Goal: Navigation & Orientation: Find specific page/section

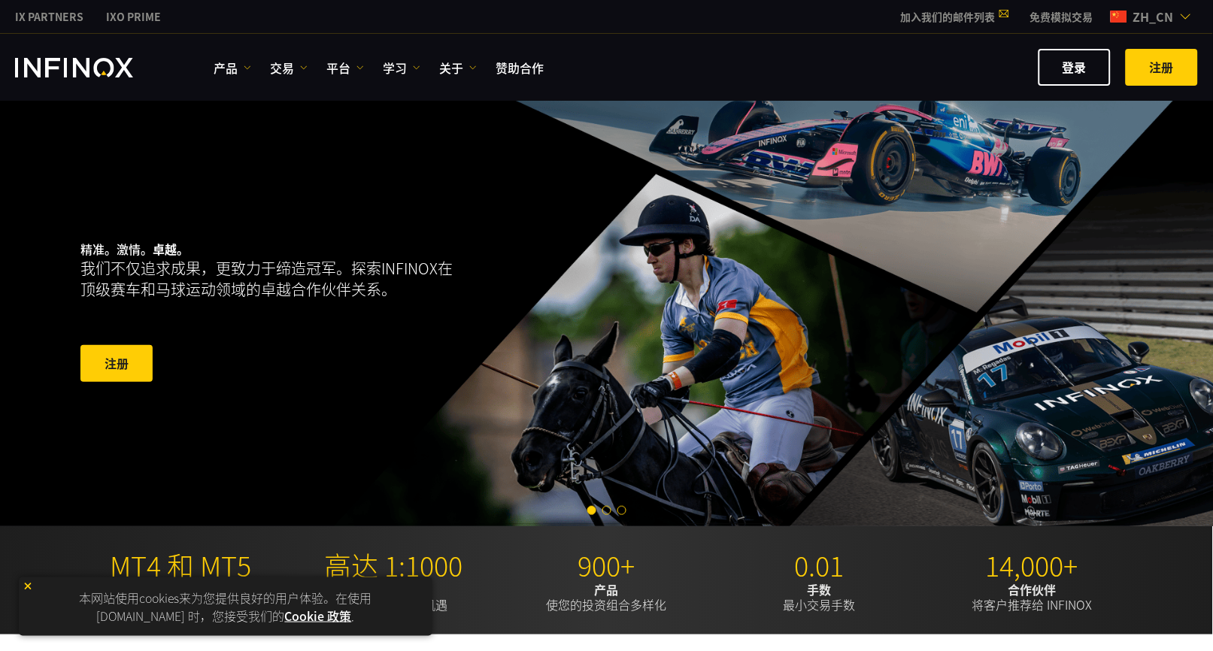
click at [295, 330] on div "精准。激情。 卓越。 我们不仅追求成果，更致力于缔造冠军。探索INFINOX在顶级赛车和马球运动领域的卓越合作伙伴关系。 注册​" at bounding box center [317, 312] width 474 height 191
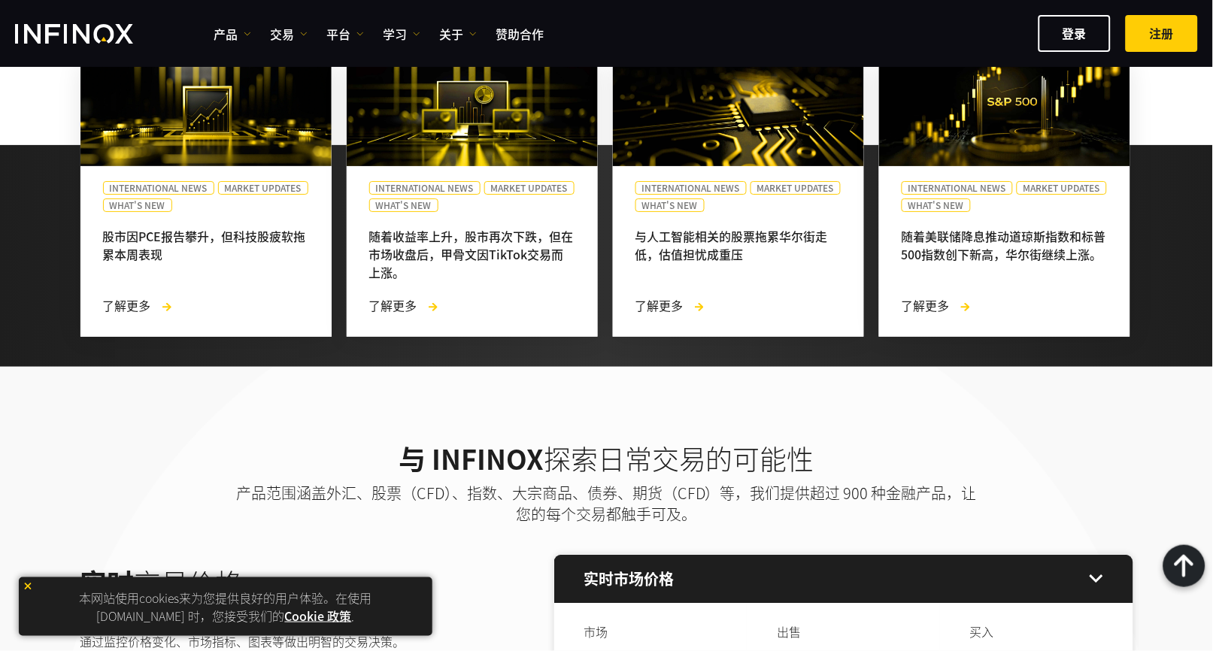
scroll to position [1704, 0]
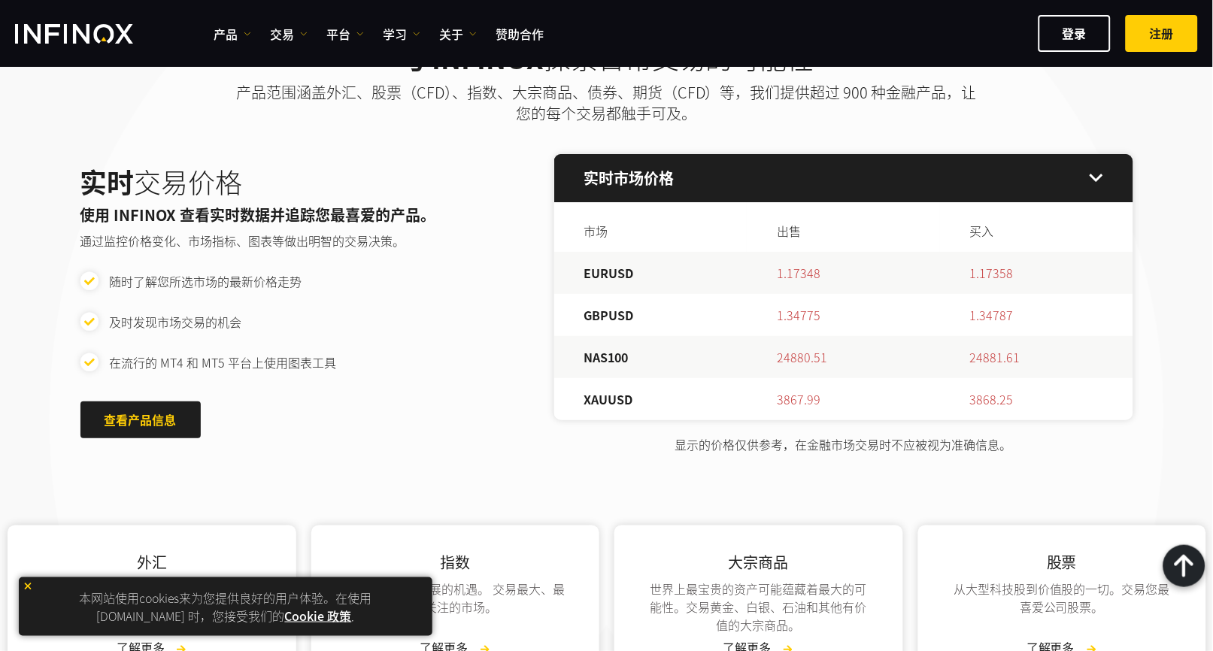
click at [448, 390] on div "实时 交易价格 使用 INFINOX 查看实时数据并追踪您最喜爱的产品。 通过监控价格变化、市场指标、图表等做出明智的交易决策。 随时了解您所选市场的最新价格…" at bounding box center [606, 303] width 1053 height 299
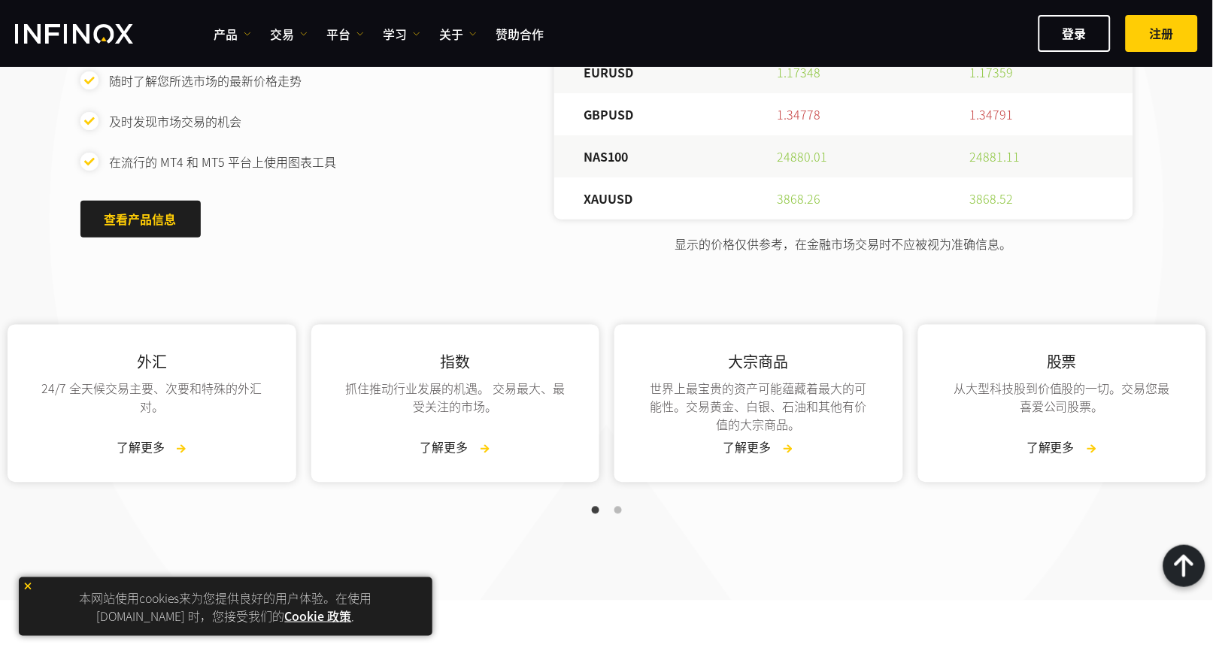
click at [619, 278] on div "外汇 24/7 全天候交易主要、次要和特殊的外汇对。 了解更多 指数 抓住推动行业发展的机遇。 交易最大、最受关注的市场。 了解更多 大宗商品 世界上最宝贵的…" at bounding box center [606, 389] width 1213 height 273
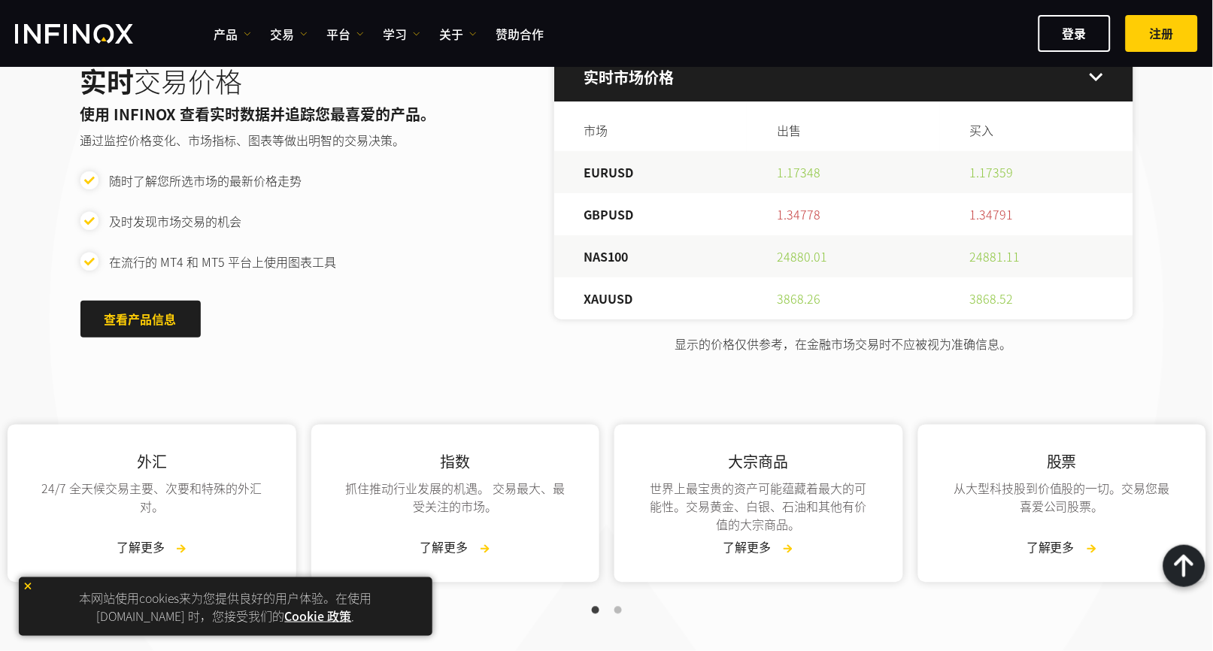
click at [450, 326] on div "实时 交易价格 使用 INFINOX 查看实时数据并追踪您最喜爱的产品。 通过监控价格变化、市场指标、图表等做出明智的交易决策。 随时了解您所选市场的最新价格…" at bounding box center [606, 202] width 1053 height 299
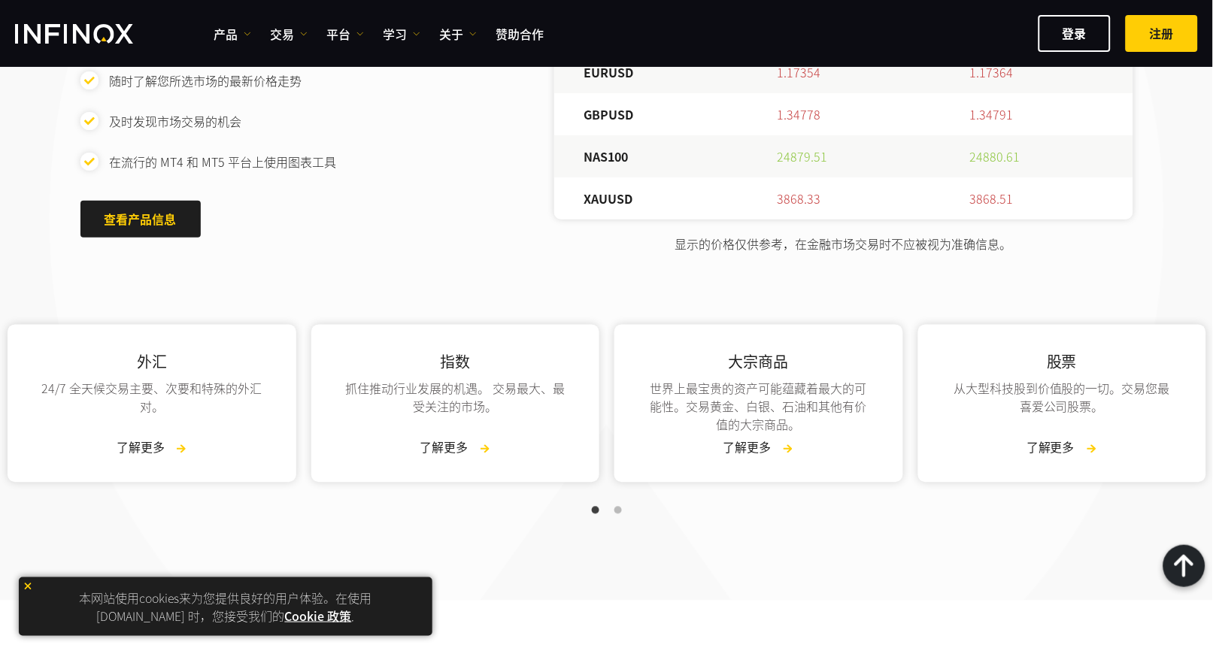
click at [644, 299] on div "外汇 24/7 全天候交易主要、次要和特殊的外汇对。 了解更多 指数 抓住推动行业发展的机遇。 交易最大、最受关注的市场。 了解更多 大宗商品 世界上最宝贵的…" at bounding box center [606, 389] width 1213 height 273
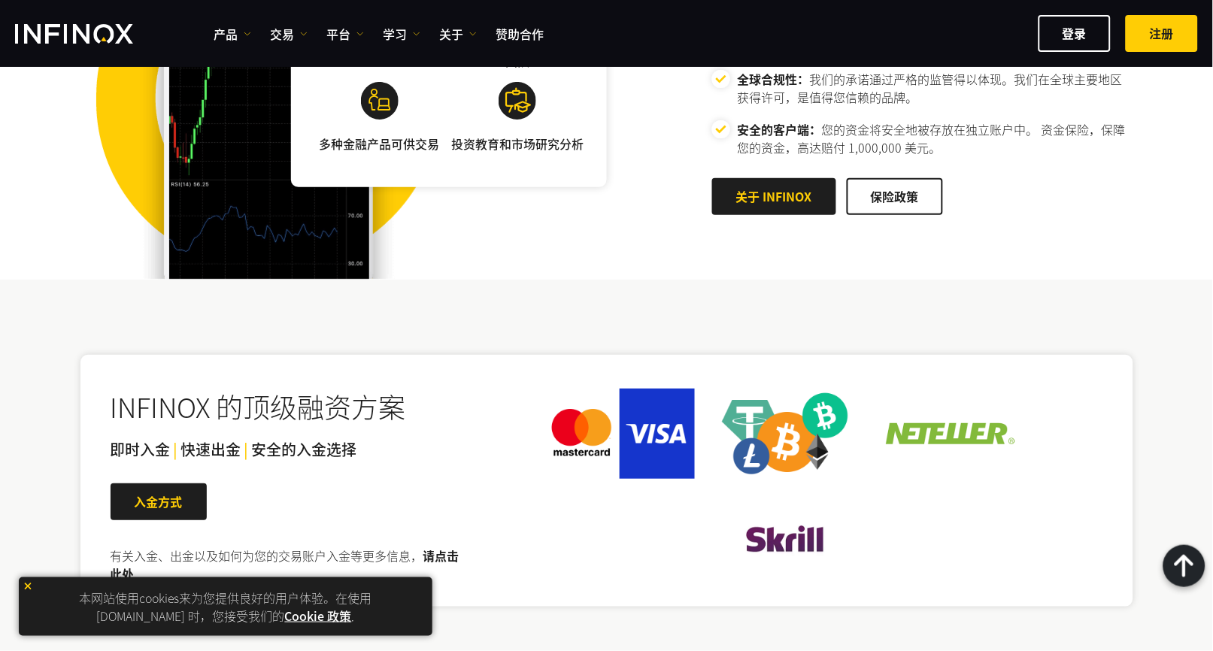
scroll to position [2808, 0]
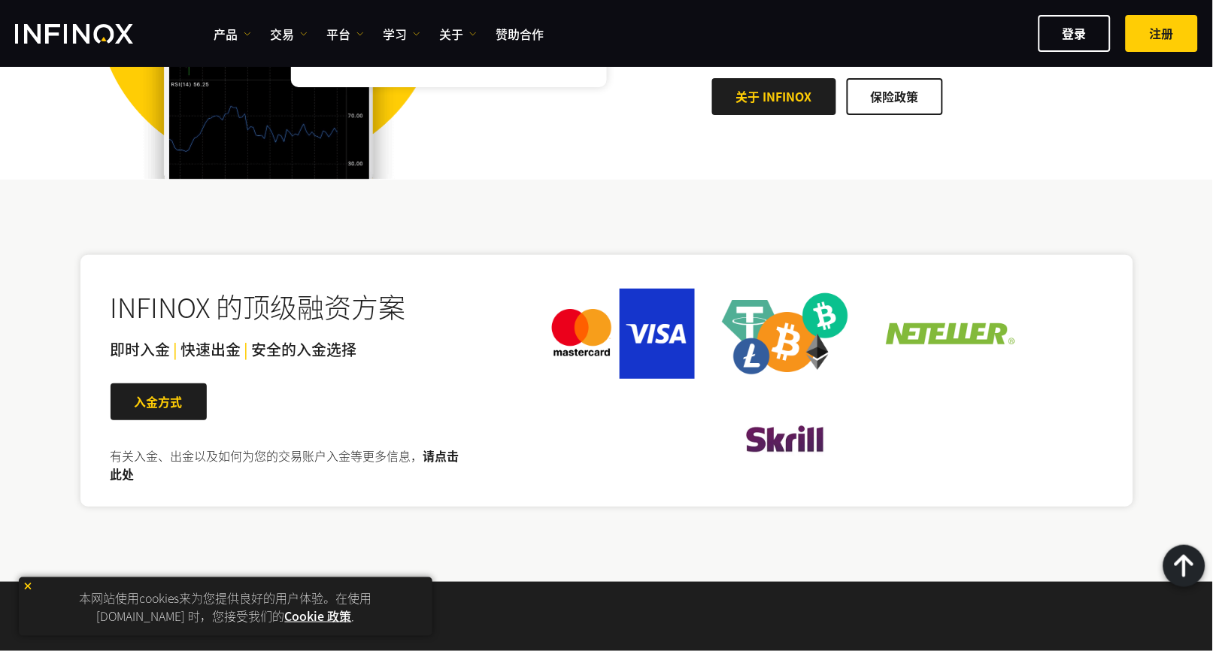
click at [508, 384] on div at bounding box center [785, 386] width 635 height 211
drag, startPoint x: 896, startPoint y: 223, endPoint x: 876, endPoint y: 149, distance: 77.2
click at [896, 223] on div "INFINOX 的顶级融资方案 即时入金 | 快速出金 | 安全的入金选择 | 入金方式 有关入金、出金以及如何为您的交易账户入金等更多信息， 请点击此处" at bounding box center [606, 381] width 1083 height 402
click at [558, 395] on div at bounding box center [785, 386] width 635 height 211
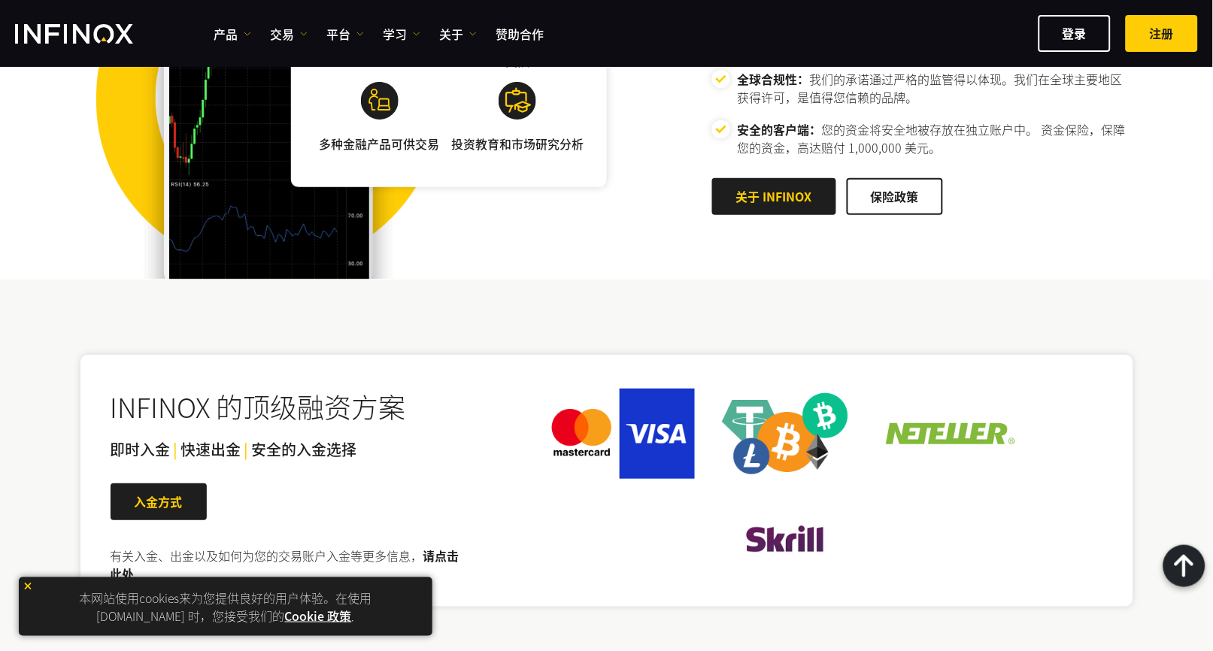
click at [666, 433] on img at bounding box center [620, 434] width 150 height 90
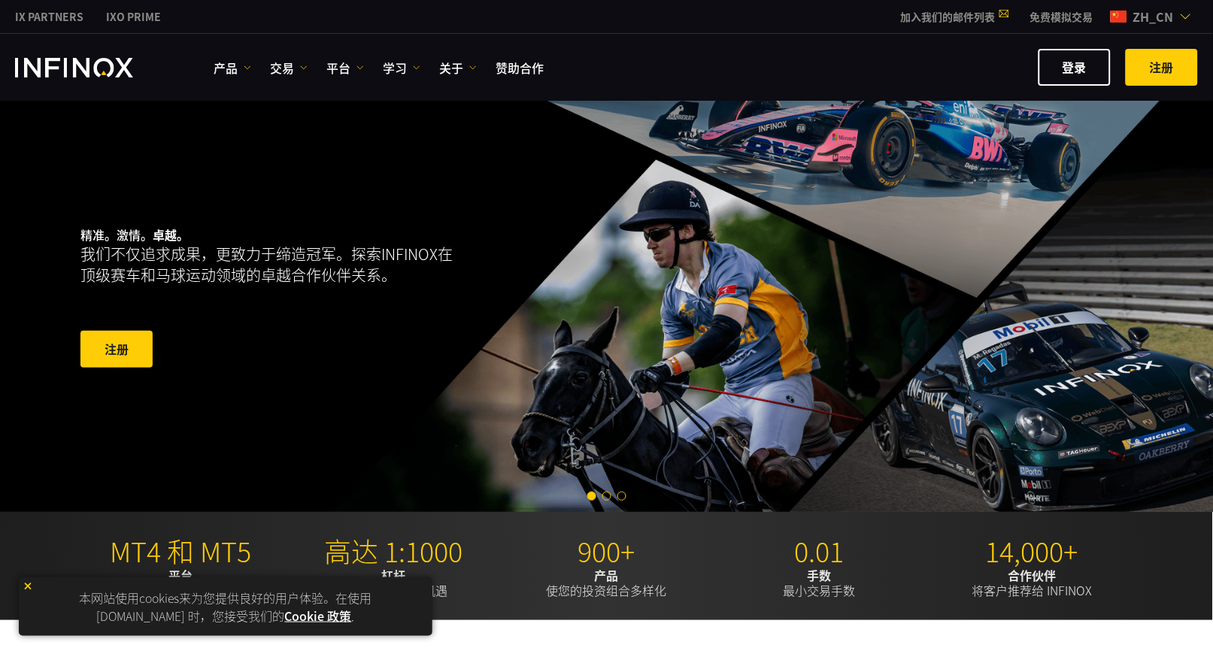
click at [802, 62] on div "登录​​ ​​注册​" at bounding box center [876, 67] width 643 height 37
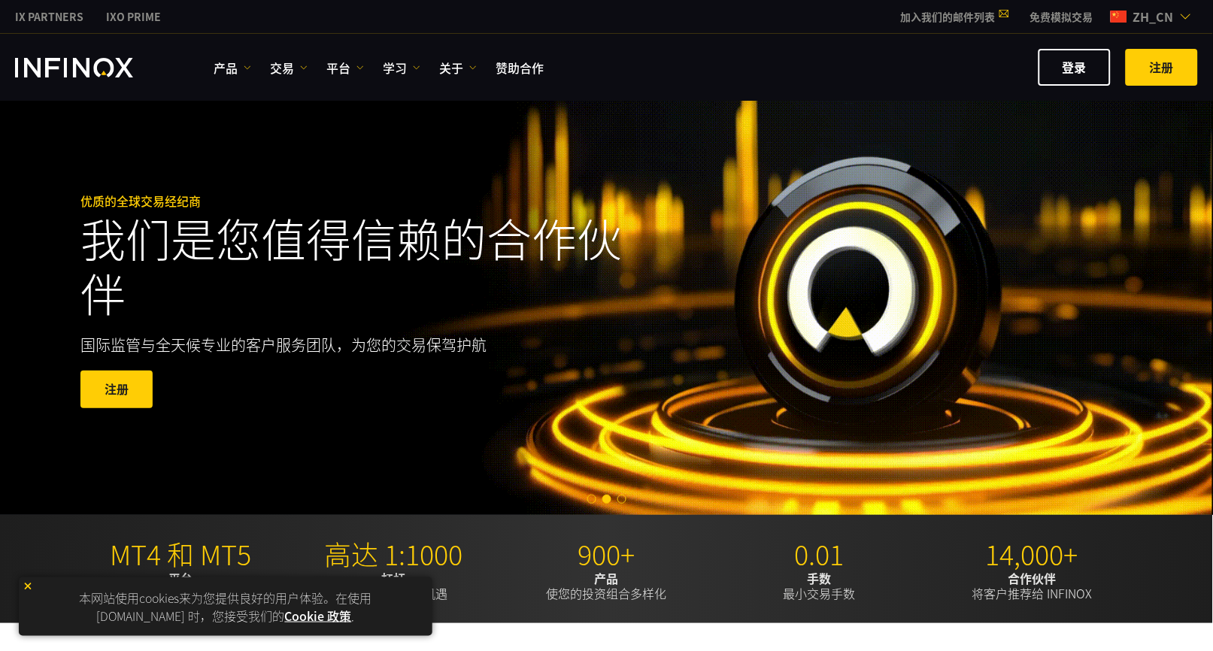
click at [767, 132] on div "优质的全球交易经纪商 我们是您值得信赖的合作伙伴 国际监管与全天候专业的客户服务团队，为您的交易保驾护航 注册​ 外汇天眼评分 7.45 分（满分10分）" at bounding box center [607, 301] width 1214 height 427
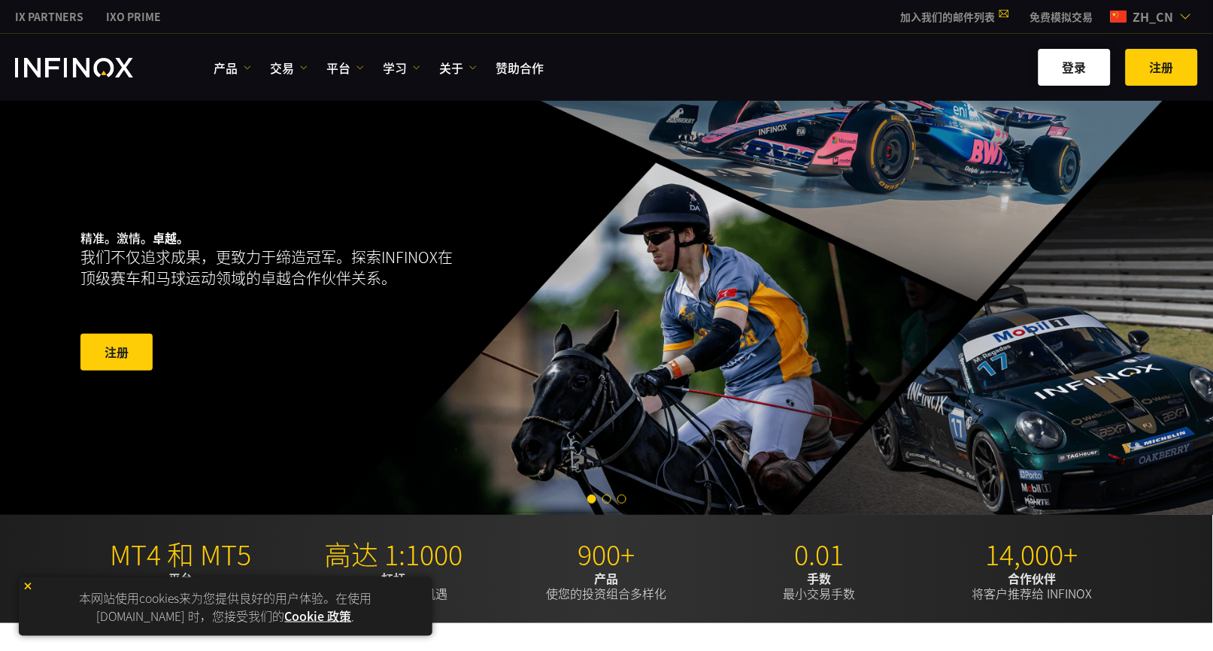
click at [909, 84] on div "产品 产品 产品信息 交易" at bounding box center [606, 67] width 1213 height 67
click at [909, 70] on link "登录​​" at bounding box center [1075, 67] width 72 height 37
